Goal: Information Seeking & Learning: Learn about a topic

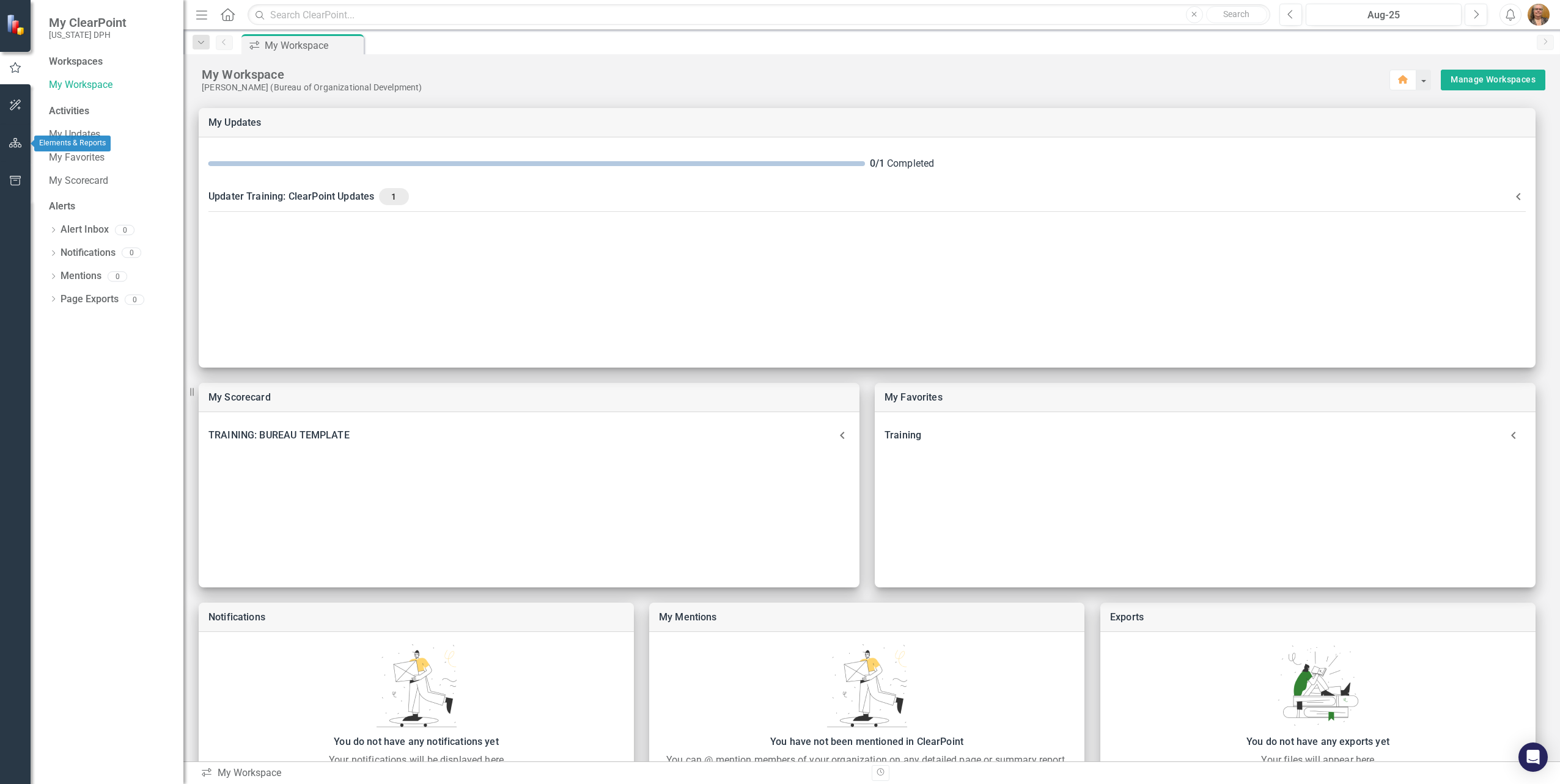
click at [14, 142] on icon "button" at bounding box center [16, 142] width 13 height 9
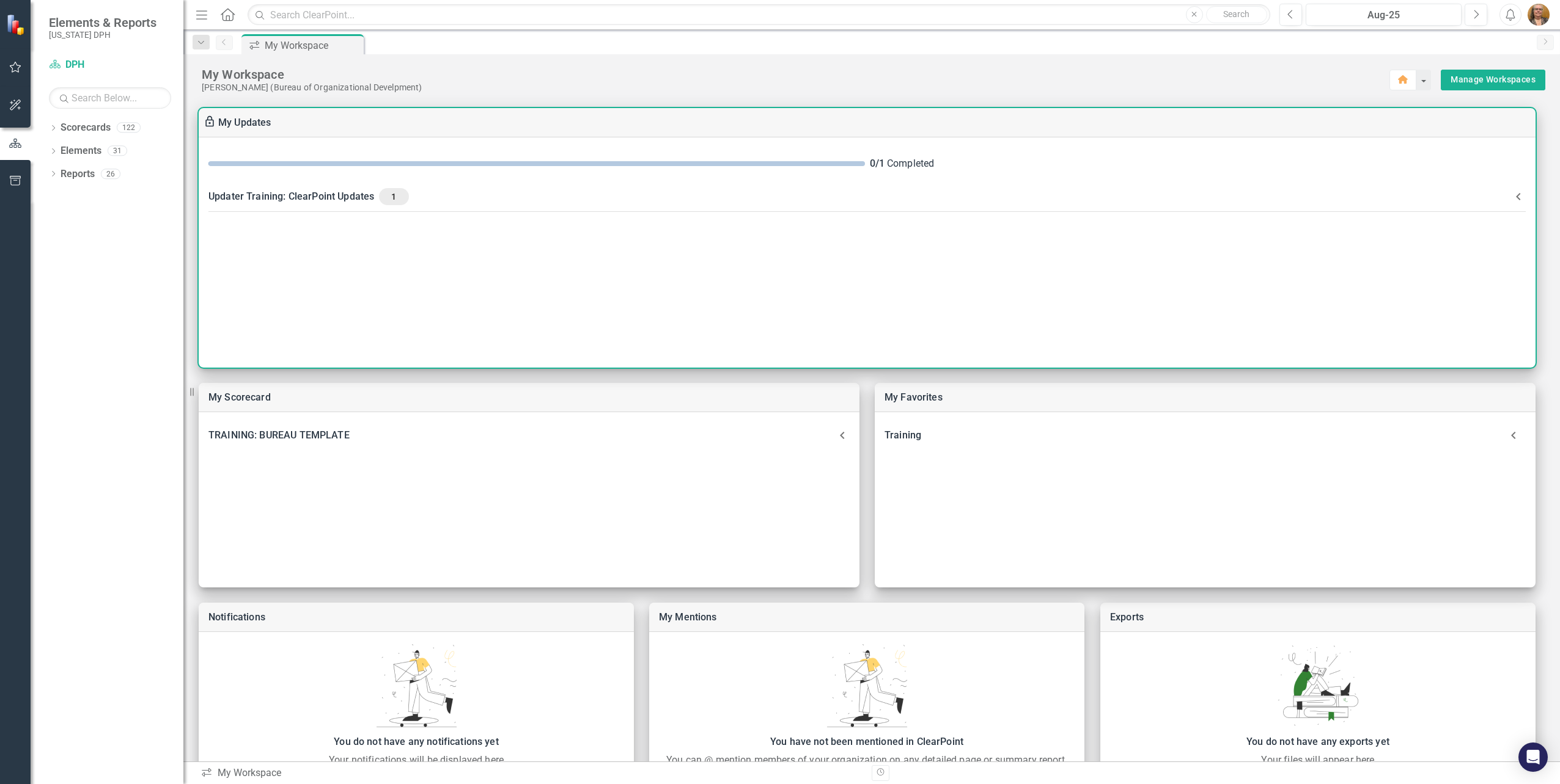
click at [280, 193] on div "Updater Training: ClearPoint Updates 1" at bounding box center [860, 196] width 1302 height 17
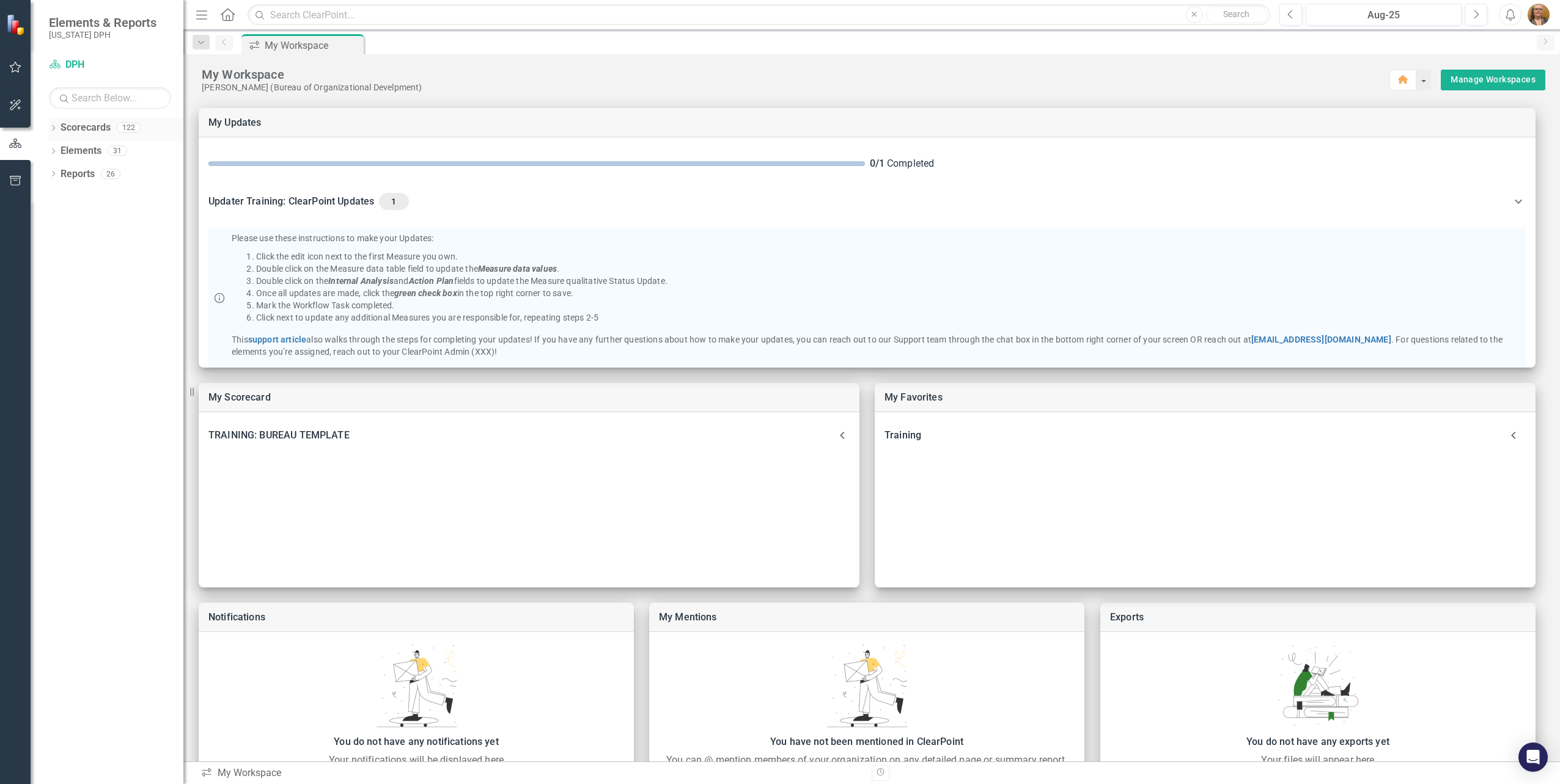
click at [59, 127] on div "Dropdown Scorecards 122" at bounding box center [116, 129] width 134 height 24
click at [54, 127] on icon "Dropdown" at bounding box center [53, 128] width 8 height 7
click at [53, 220] on icon "Dropdown" at bounding box center [53, 221] width 8 height 7
click at [53, 309] on div "Dropdown" at bounding box center [53, 314] width 8 height 10
click at [59, 355] on div "Dropdown" at bounding box center [59, 359] width 8 height 10
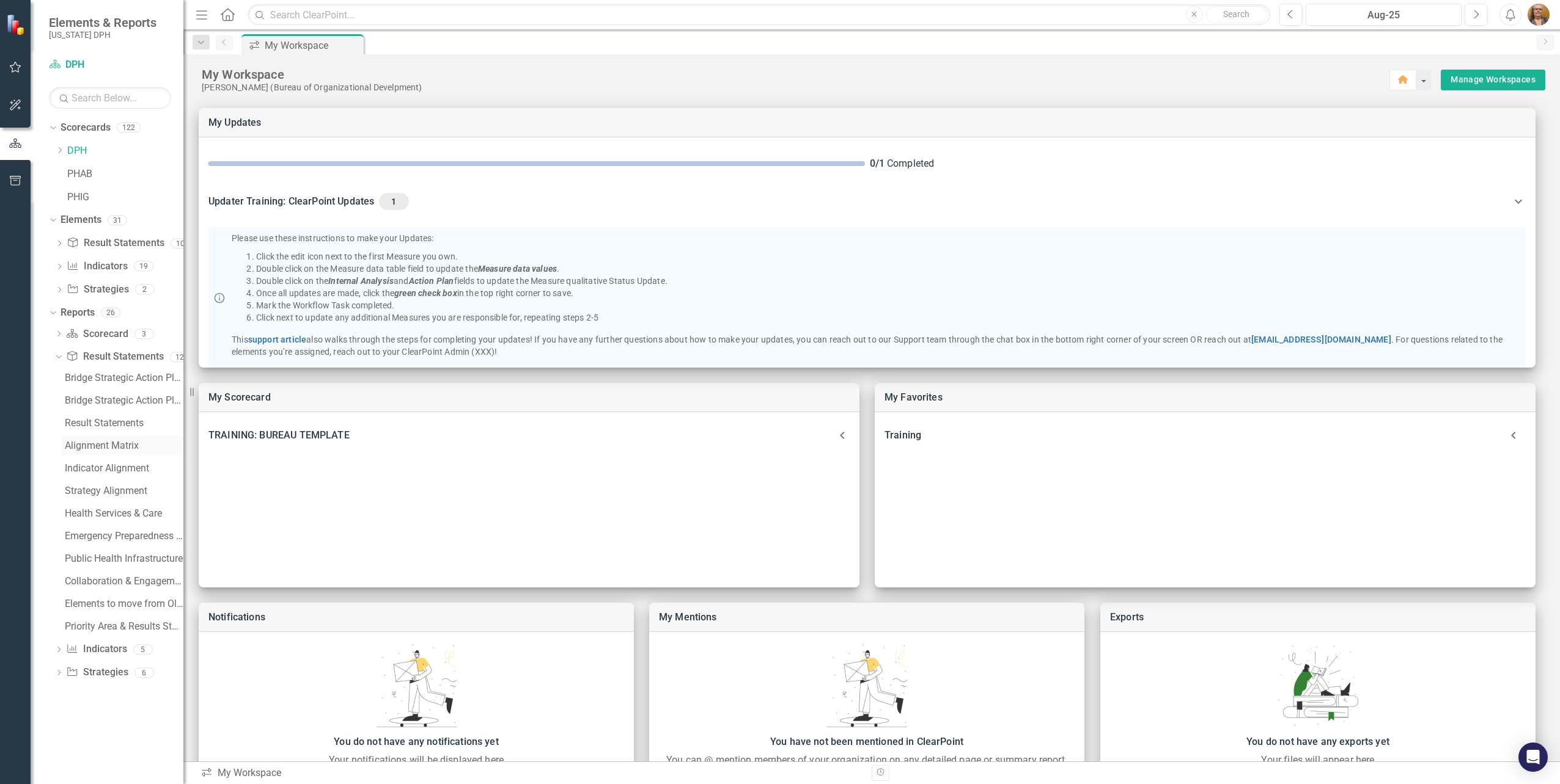
click at [85, 442] on div "Alignment Matrix" at bounding box center [125, 446] width 119 height 11
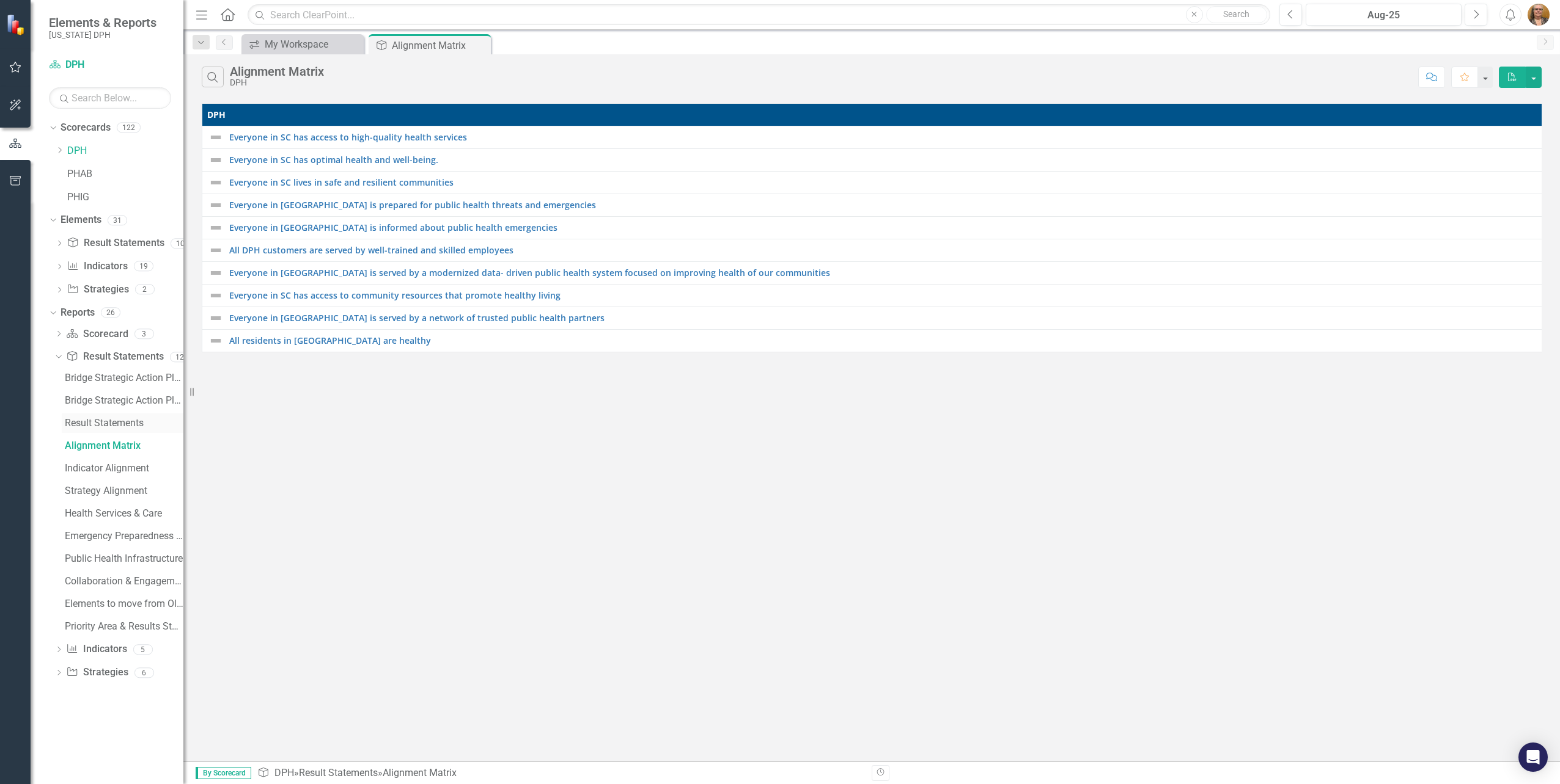
click at [75, 424] on div "Result Statements" at bounding box center [125, 424] width 119 height 11
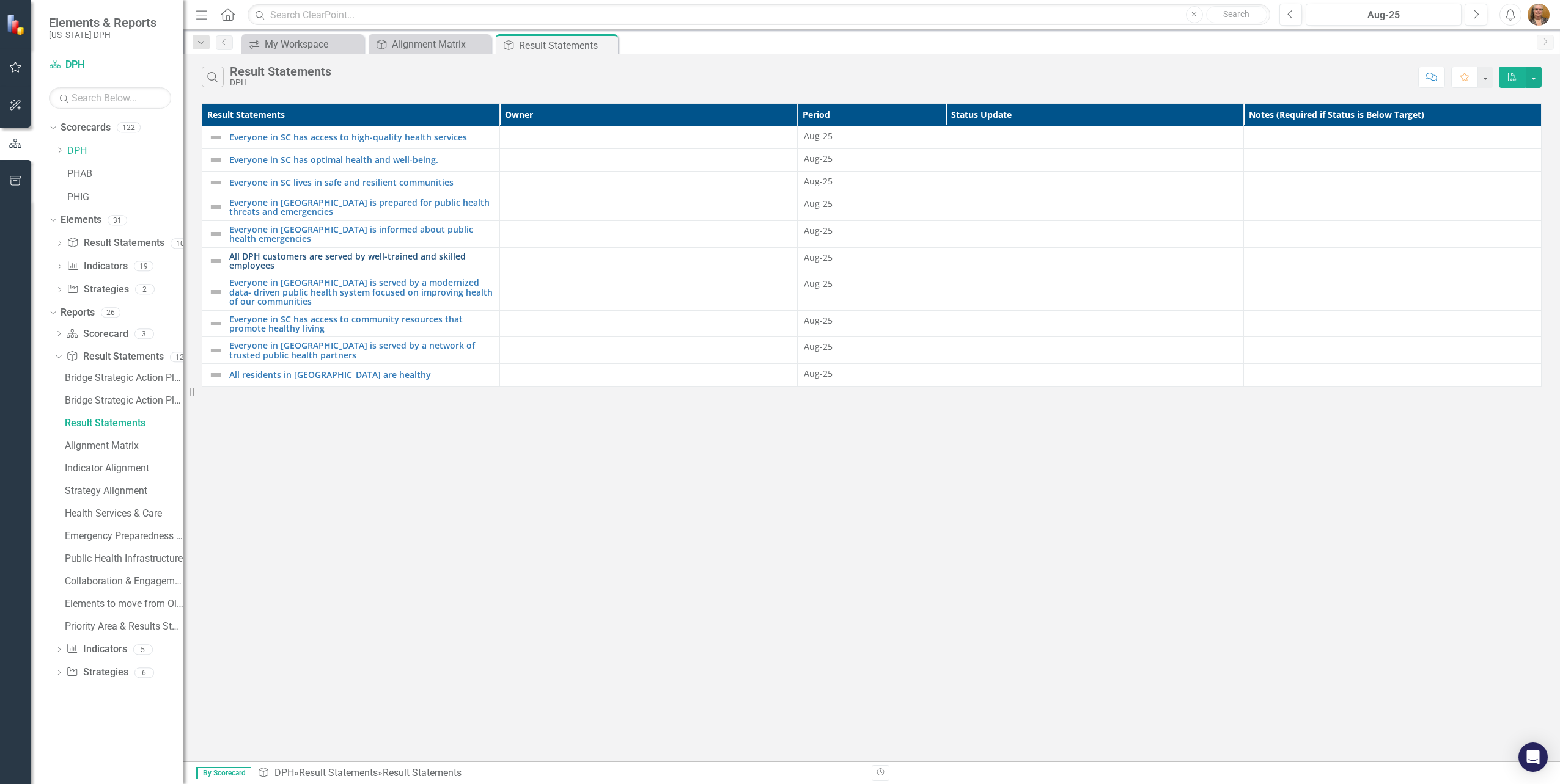
click at [236, 256] on link "All DPH customers are served by well-trained and skilled employees" at bounding box center [361, 261] width 264 height 19
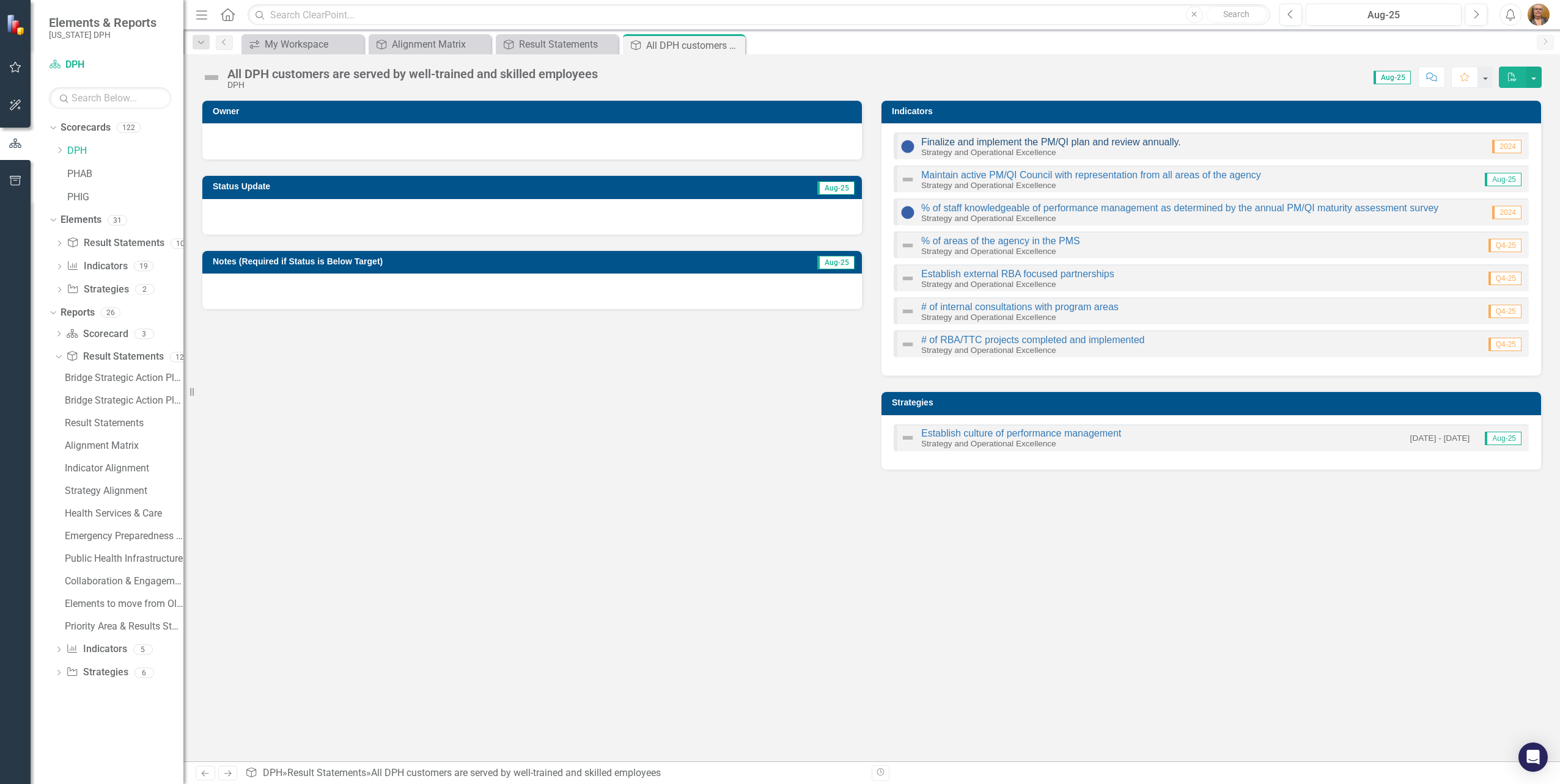
click at [949, 143] on link "Finalize and implement the PM/QI plan and review annually." at bounding box center [1050, 142] width 260 height 10
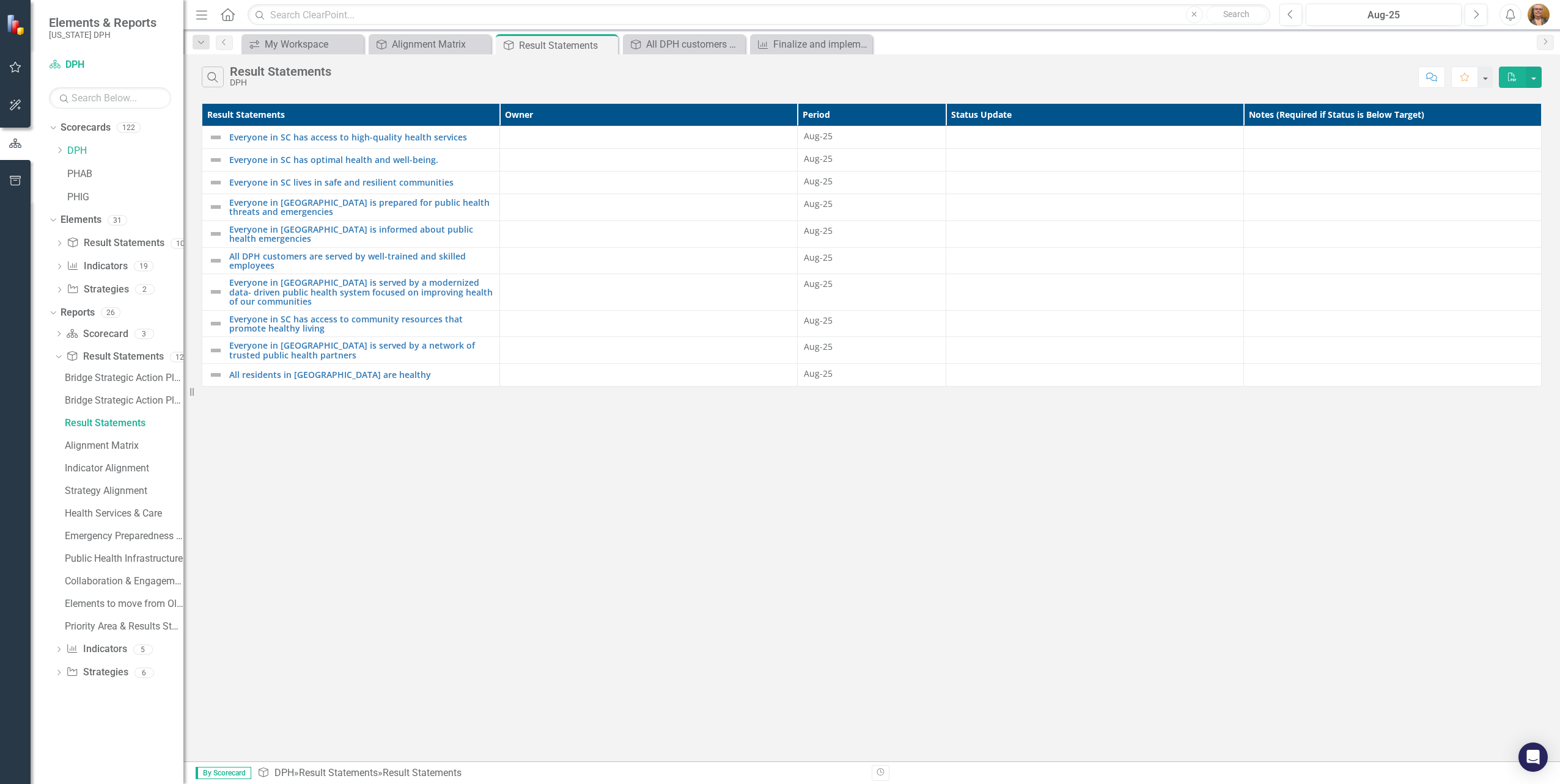
click at [416, 504] on div "Search Result Statements DPH Comment Favorite PDF Result Statements Owner Perio…" at bounding box center [871, 409] width 1376 height 708
click at [59, 149] on icon "Dropdown" at bounding box center [59, 150] width 9 height 8
